Goal: Task Accomplishment & Management: Manage account settings

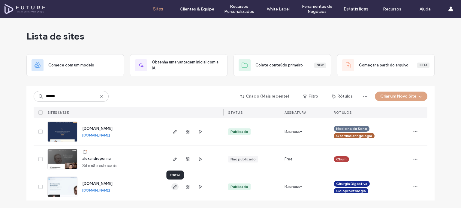
type input "******"
click at [175, 186] on use "button" at bounding box center [175, 187] width 4 height 4
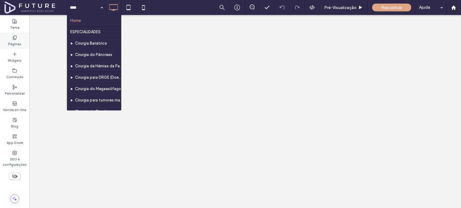
click at [11, 36] on div "Páginas" at bounding box center [14, 41] width 29 height 16
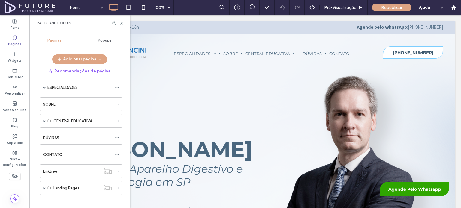
scroll to position [34, 0]
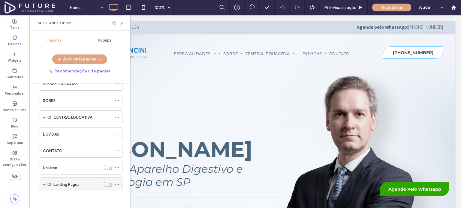
click at [60, 184] on label "Landing Pages" at bounding box center [66, 185] width 26 height 10
click at [44, 183] on span at bounding box center [44, 184] width 3 height 3
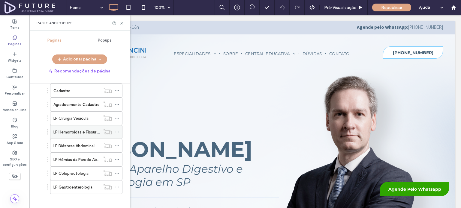
scroll to position [239, 0]
click at [72, 168] on label "LP Coloproctologia" at bounding box center [70, 173] width 35 height 10
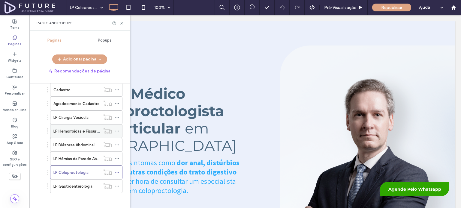
click at [82, 126] on label "LP Hemorroidas e Fissuras" at bounding box center [76, 131] width 47 height 10
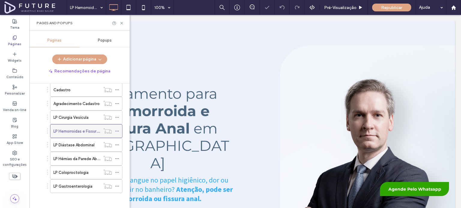
click at [118, 129] on icon at bounding box center [117, 131] width 4 height 4
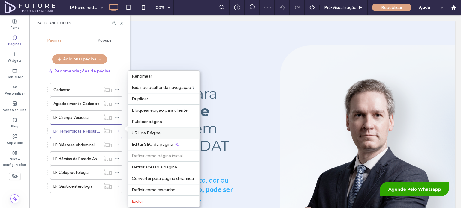
click at [145, 131] on span "URL da Página" at bounding box center [146, 133] width 29 height 5
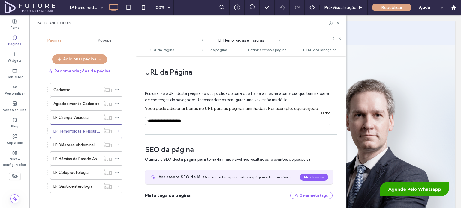
click at [208, 115] on div "Personalize o URL desta página no site publicado para que tenha a mesma aparênc…" at bounding box center [238, 105] width 187 height 52
click at [208, 116] on div "Personalize o URL desta página no site publicado para que tenha a mesma aparênc…" at bounding box center [238, 105] width 187 height 52
click at [209, 117] on input "notEmpty" at bounding box center [237, 121] width 185 height 8
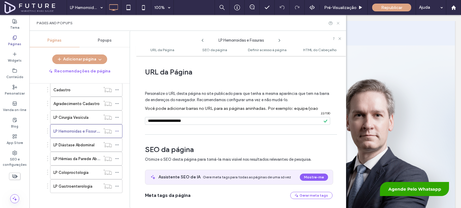
drag, startPoint x: 310, startPoint y: 6, endPoint x: 337, endPoint y: 22, distance: 31.4
click at [337, 22] on icon at bounding box center [338, 23] width 4 height 4
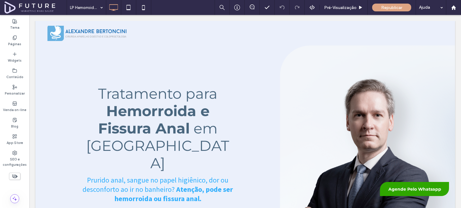
click at [26, 5] on span at bounding box center [35, 7] width 62 height 12
